Goal: Task Accomplishment & Management: Use online tool/utility

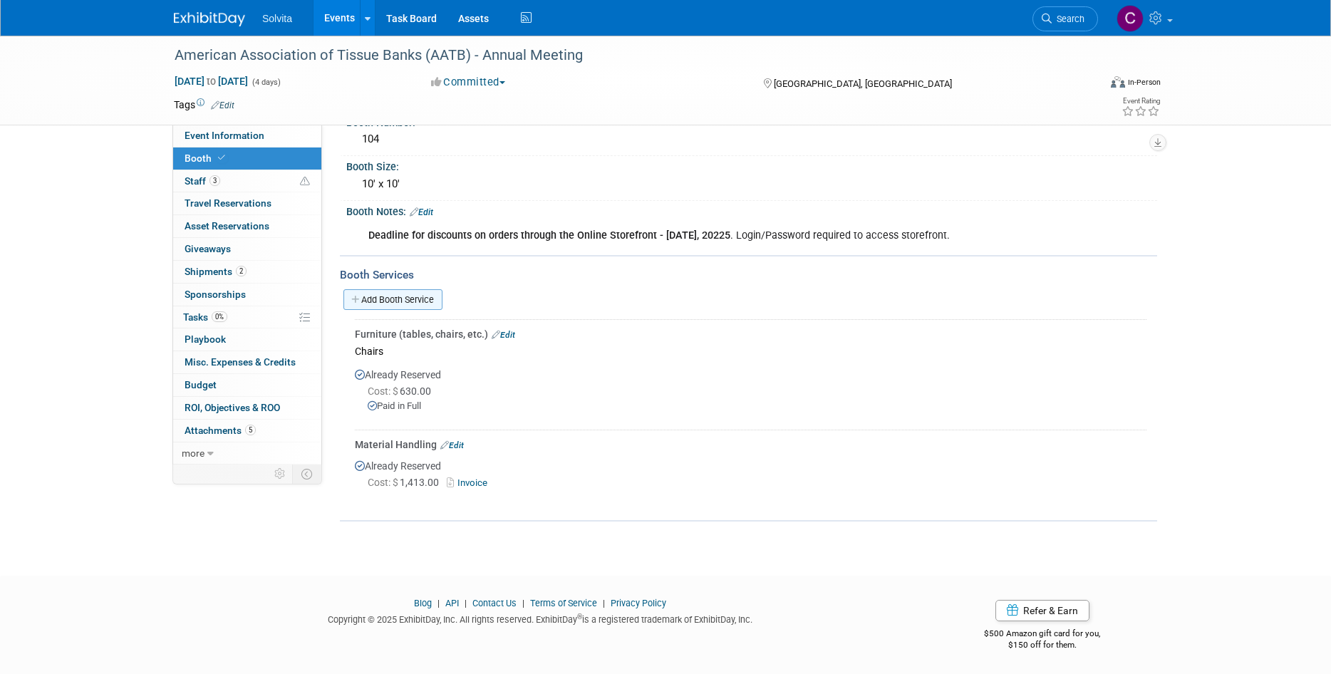
click at [410, 302] on link "Add Booth Service" at bounding box center [392, 299] width 99 height 21
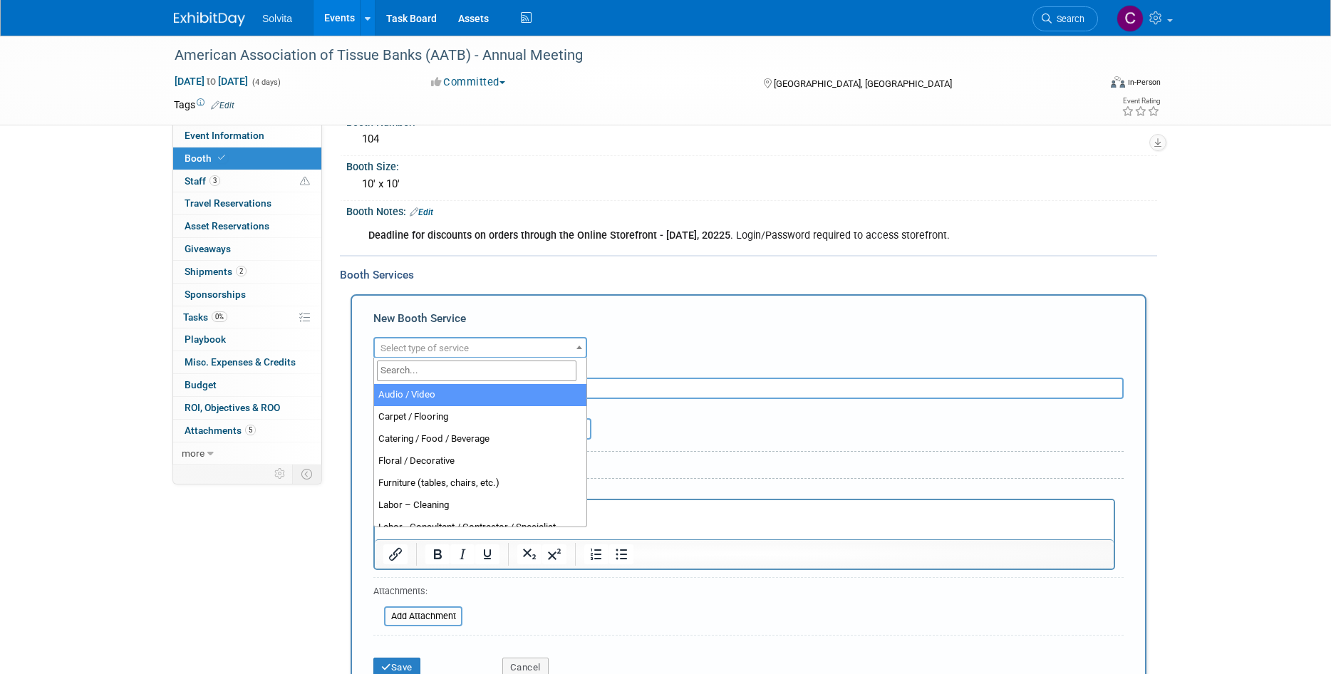
click at [446, 346] on span "Select type of service" at bounding box center [424, 348] width 88 height 11
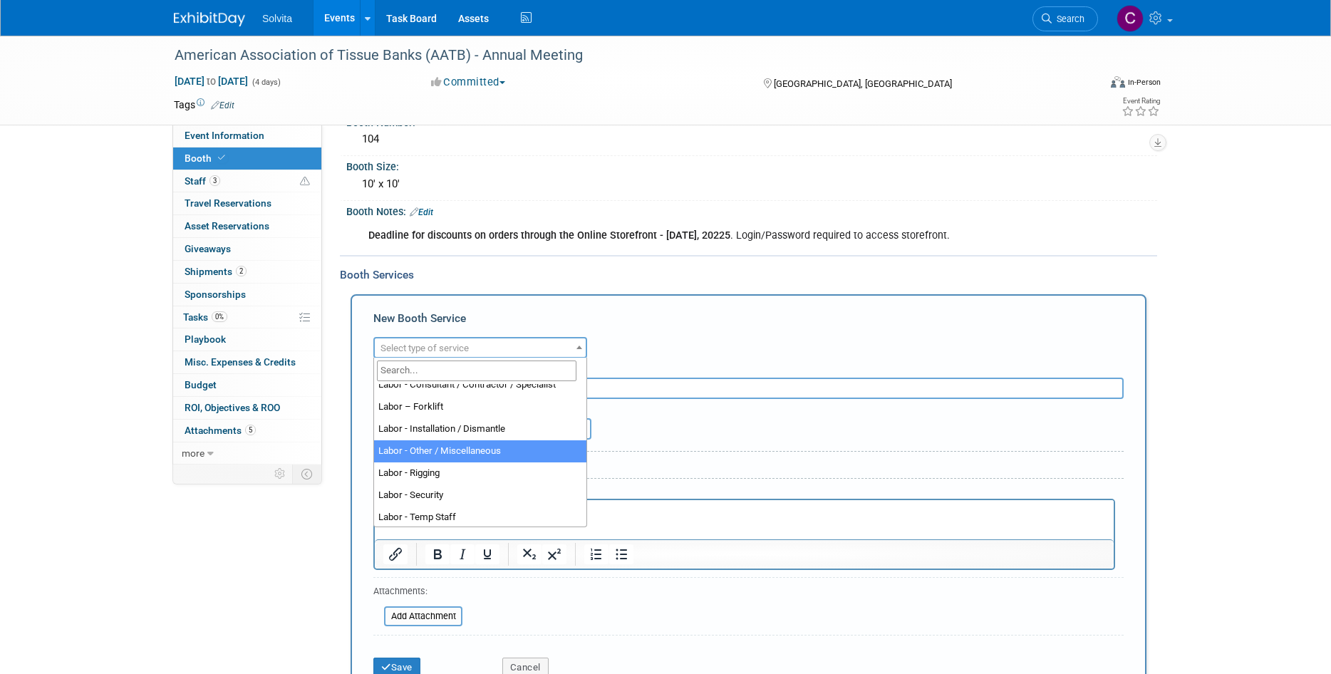
scroll to position [285, 0]
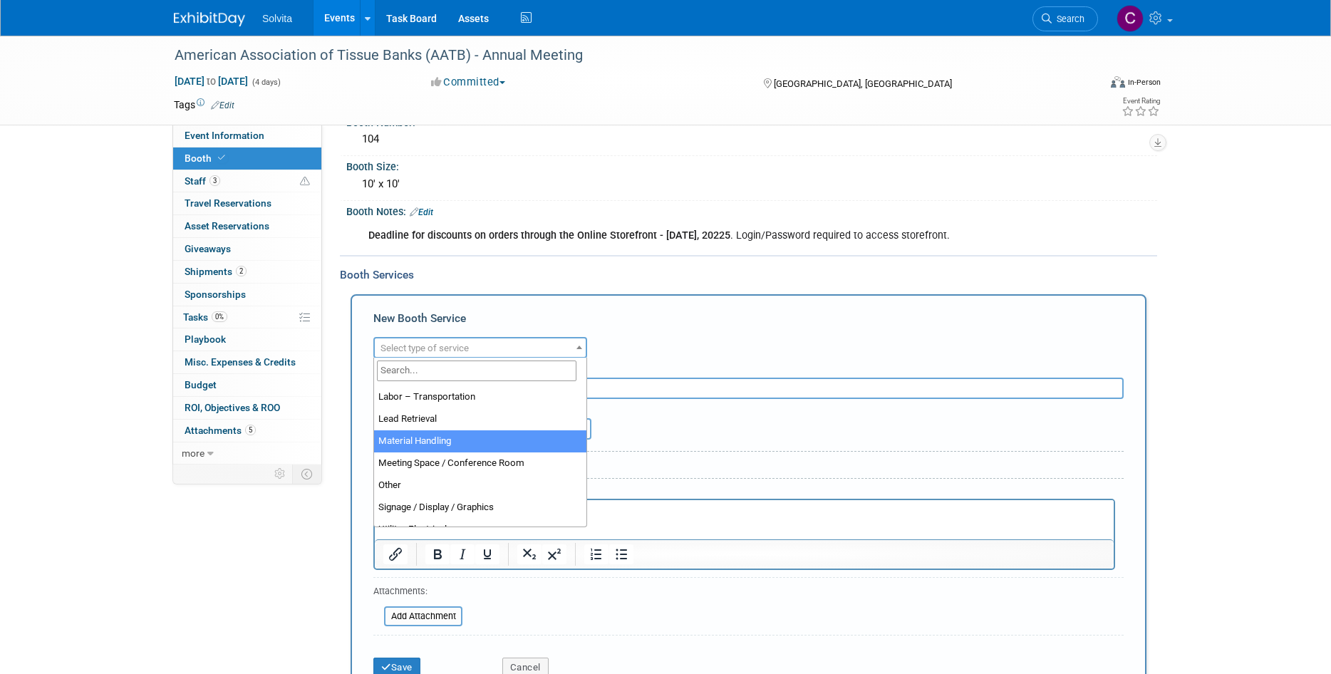
select select "10"
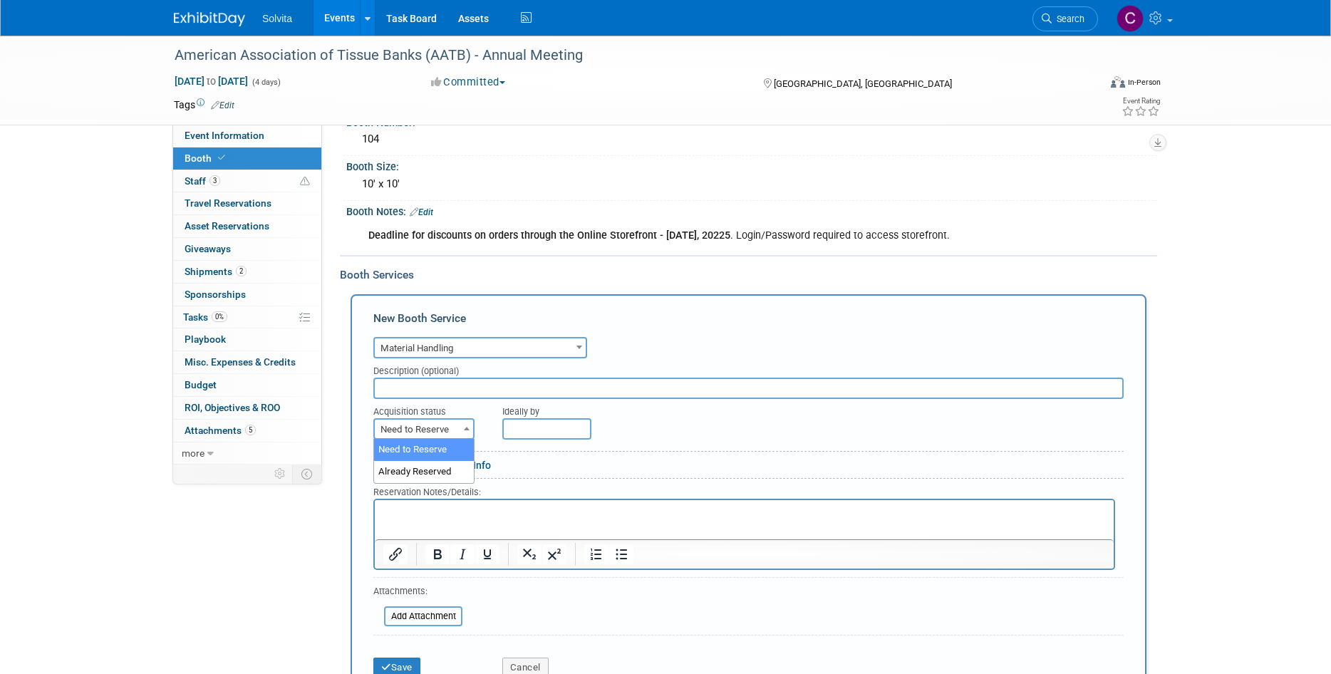
click at [467, 436] on span at bounding box center [467, 428] width 14 height 19
select select "2"
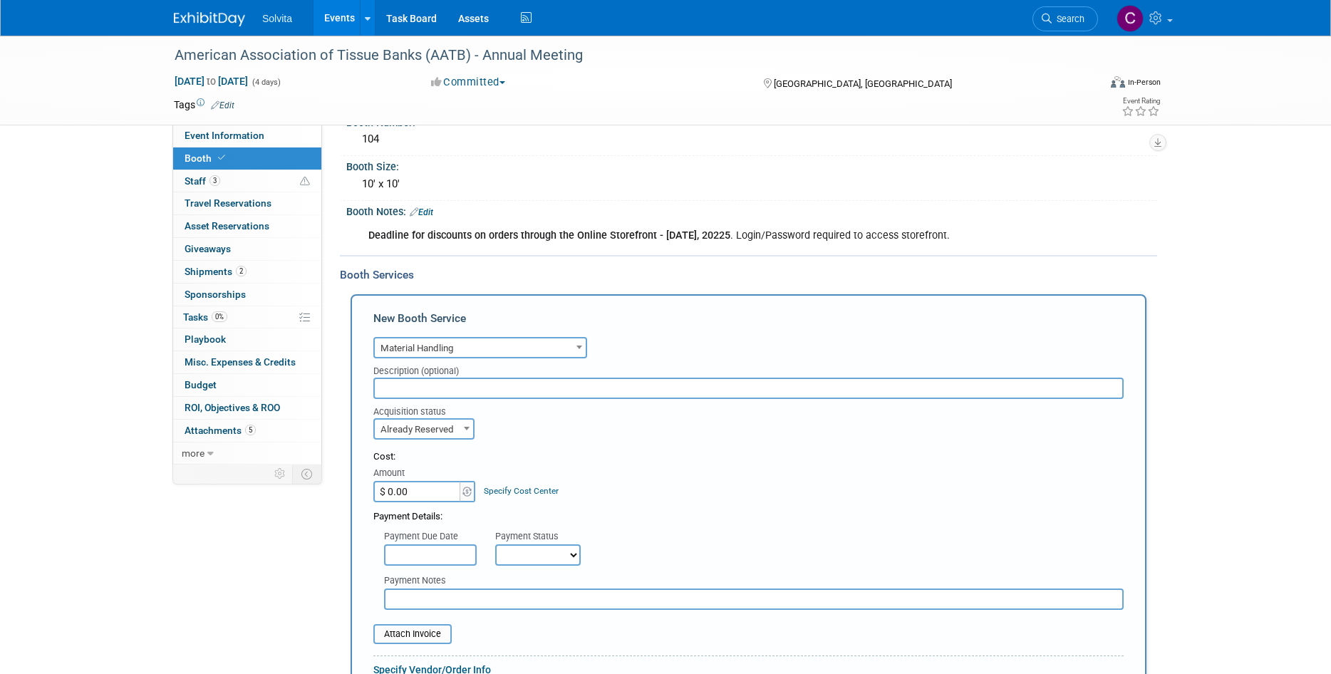
click at [450, 495] on input "$ 0.00" at bounding box center [417, 491] width 89 height 21
click at [418, 490] on input "$ 0.00" at bounding box center [417, 491] width 89 height 21
drag, startPoint x: 418, startPoint y: 490, endPoint x: 377, endPoint y: 489, distance: 41.3
click at [377, 489] on input "$ 0.00" at bounding box center [417, 491] width 89 height 21
type input "$ 3,054.94"
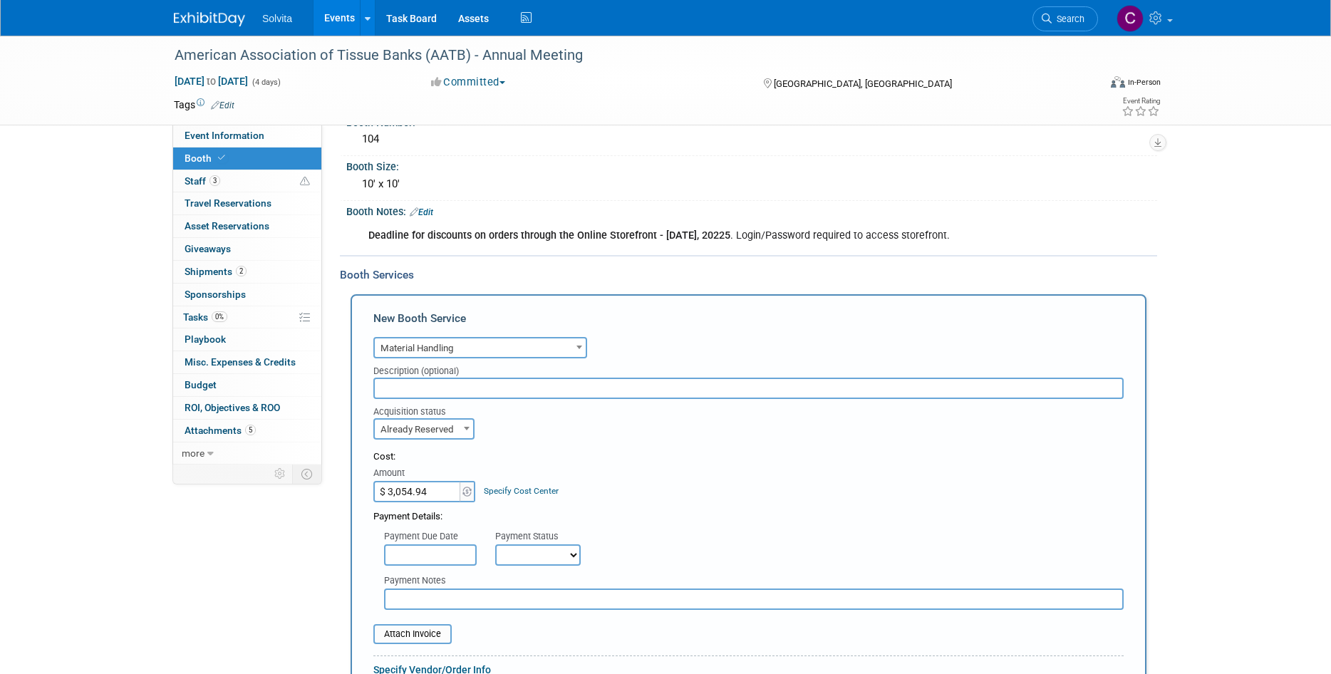
click at [725, 503] on div "Payment Details:" at bounding box center [748, 512] width 750 height 21
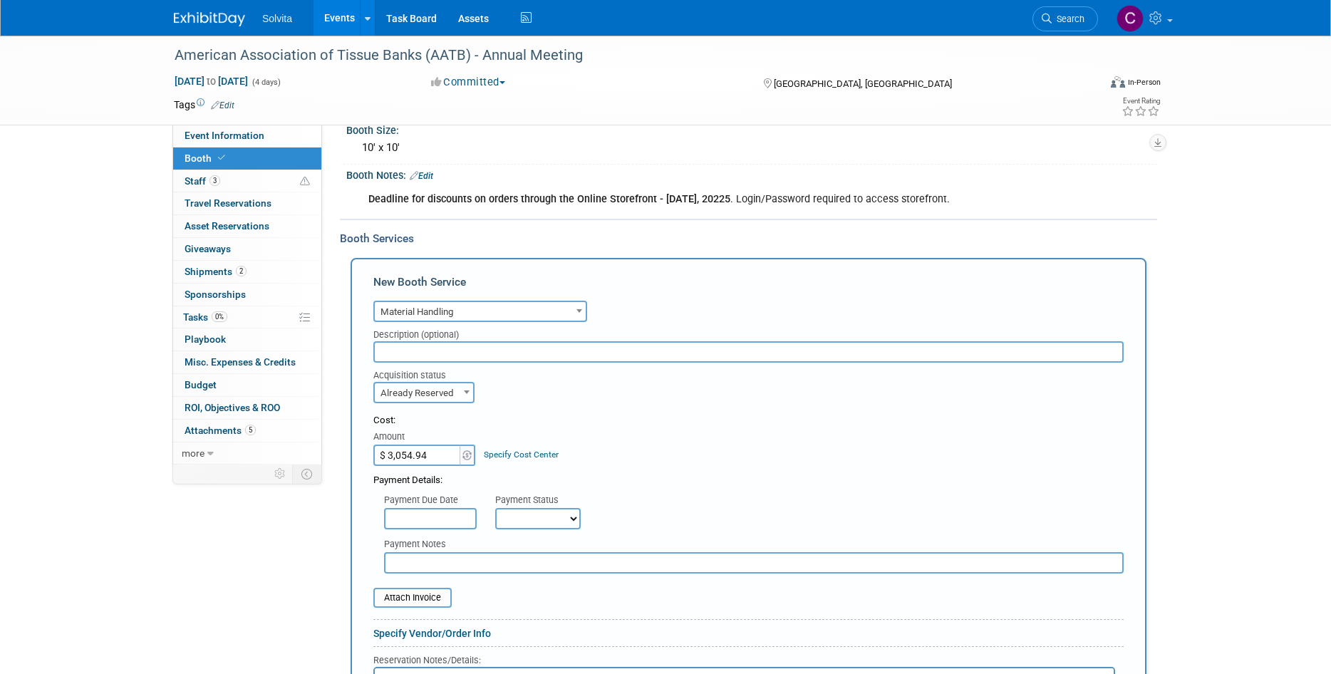
scroll to position [176, 0]
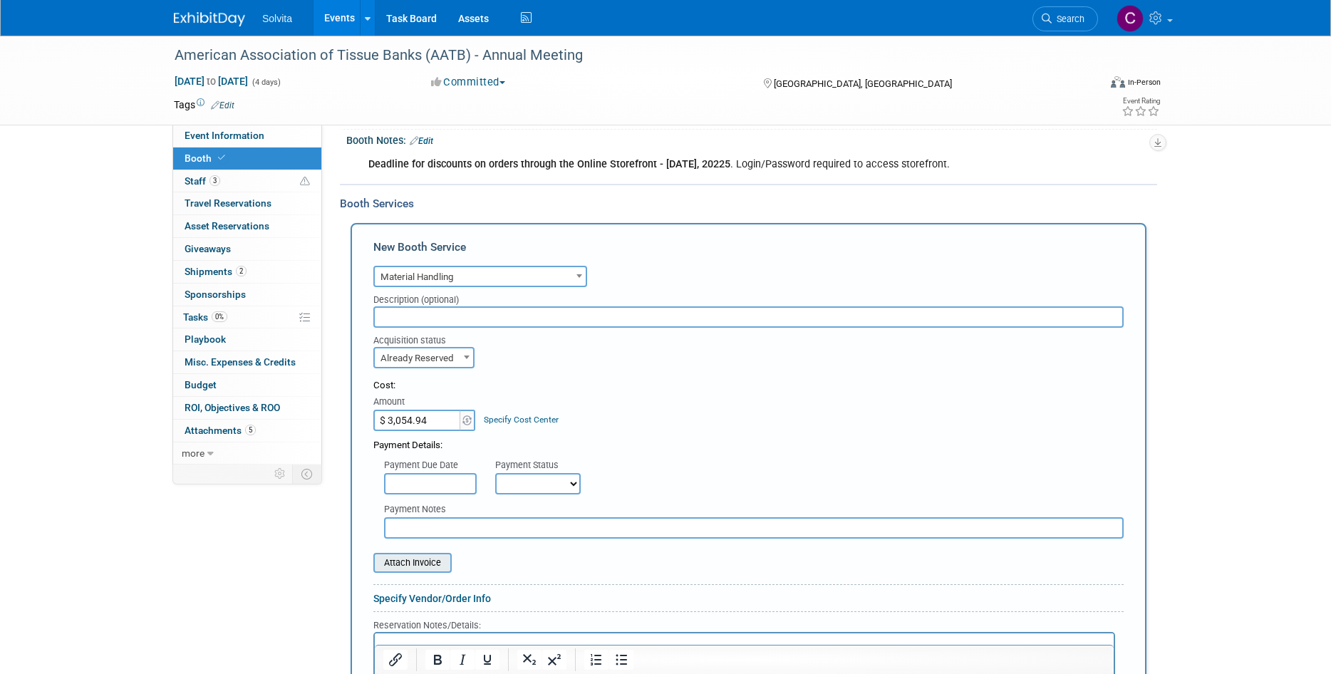
click at [432, 562] on input "file" at bounding box center [366, 562] width 170 height 17
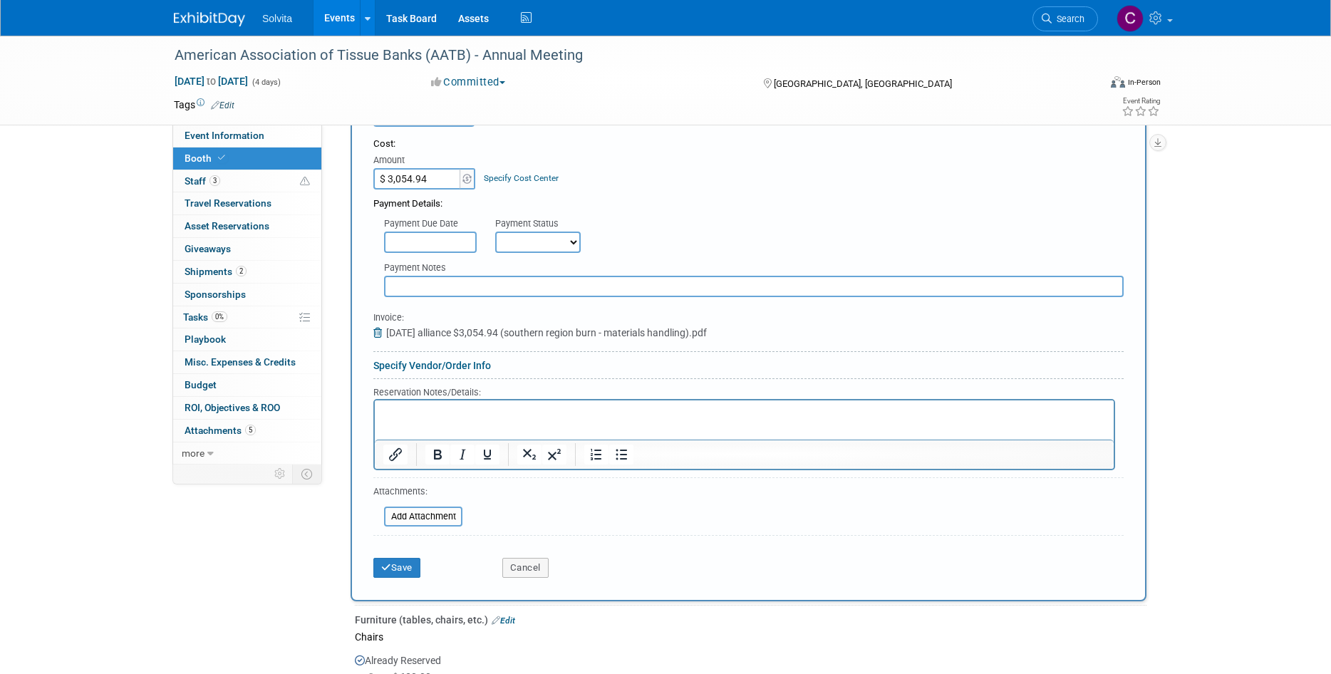
scroll to position [461, 0]
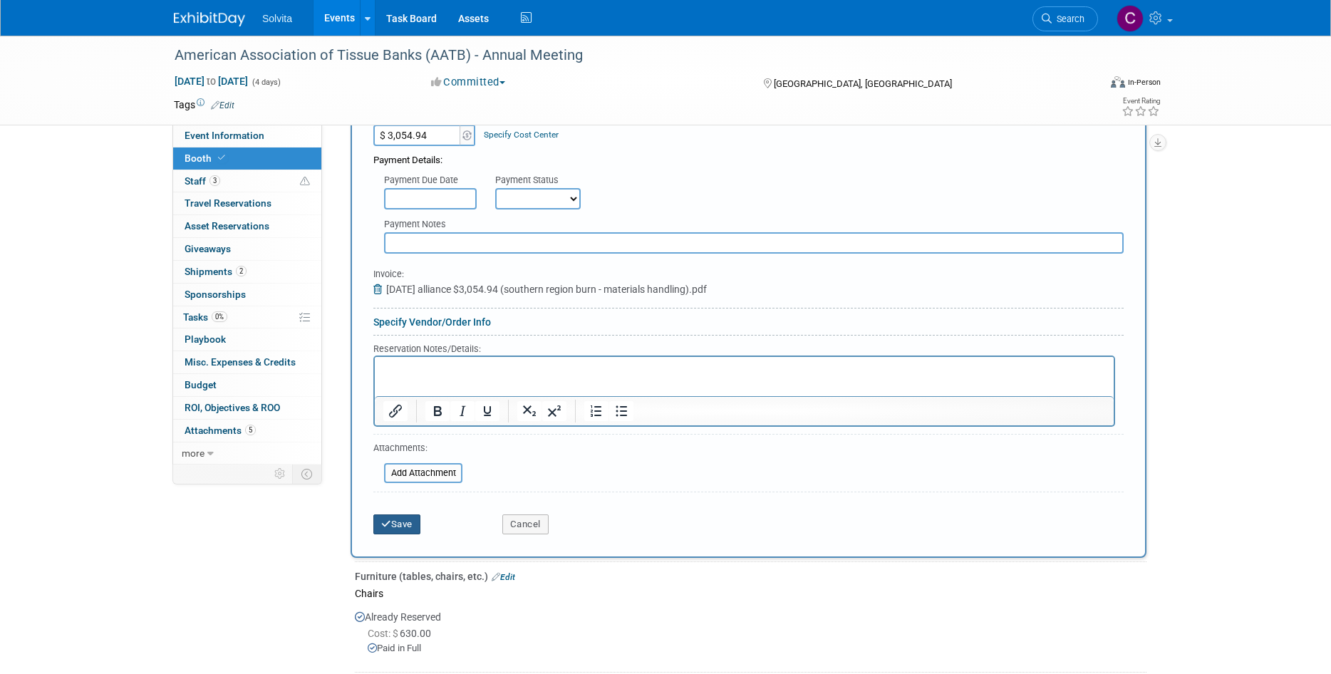
click at [396, 524] on button "Save" at bounding box center [396, 524] width 47 height 20
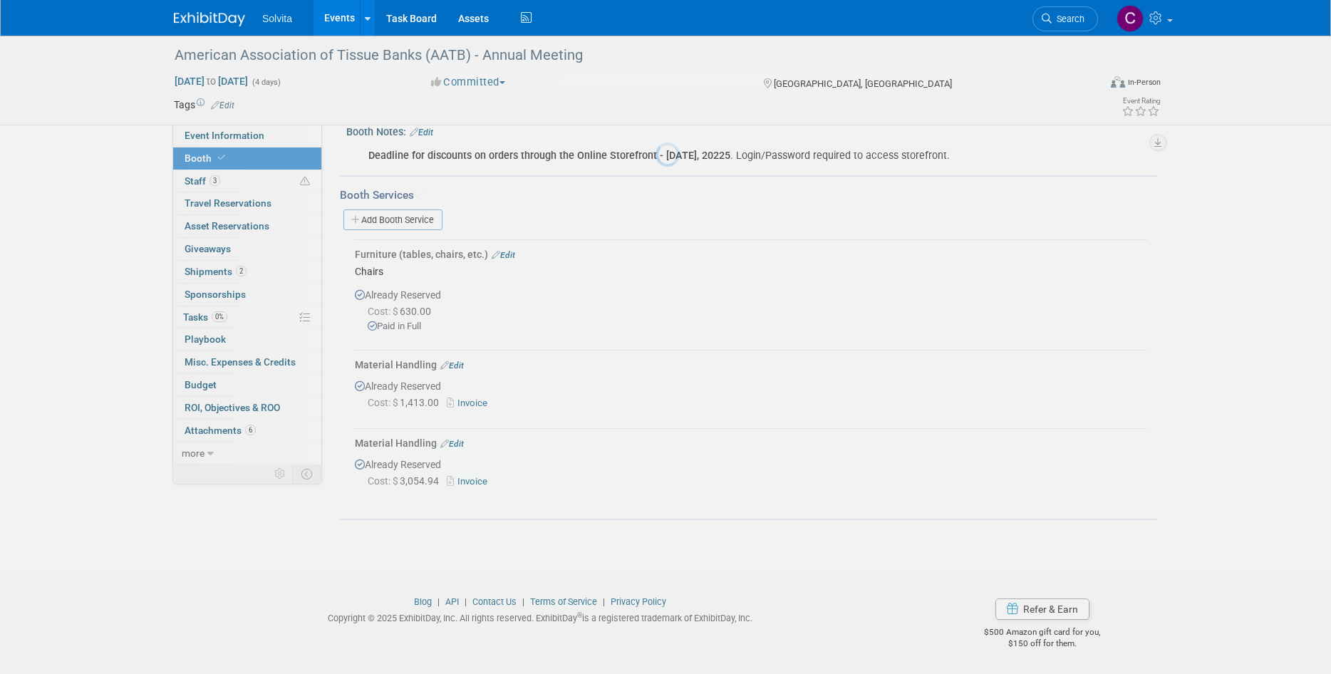
scroll to position [182, 0]
